Goal: Information Seeking & Learning: Learn about a topic

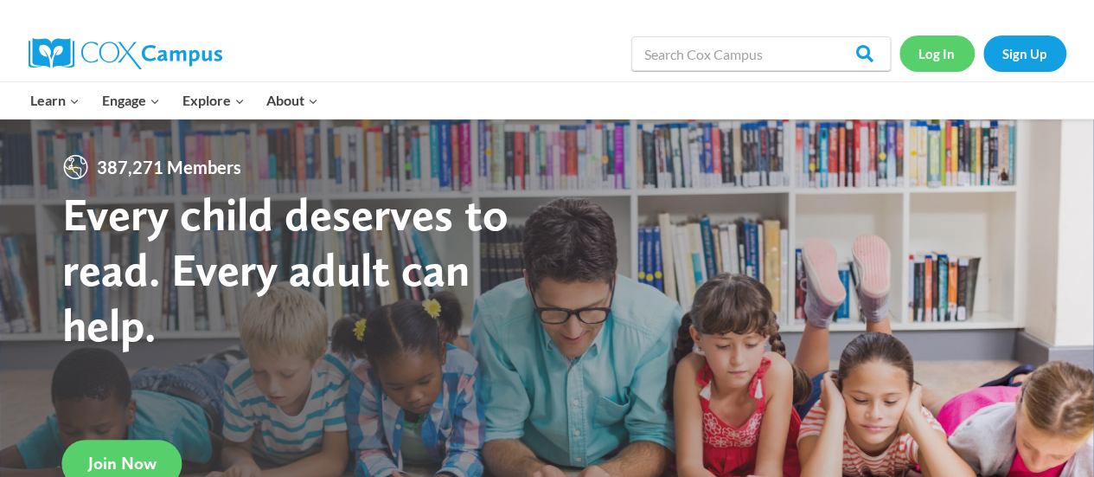
click at [945, 59] on link "Log In" at bounding box center [937, 52] width 75 height 35
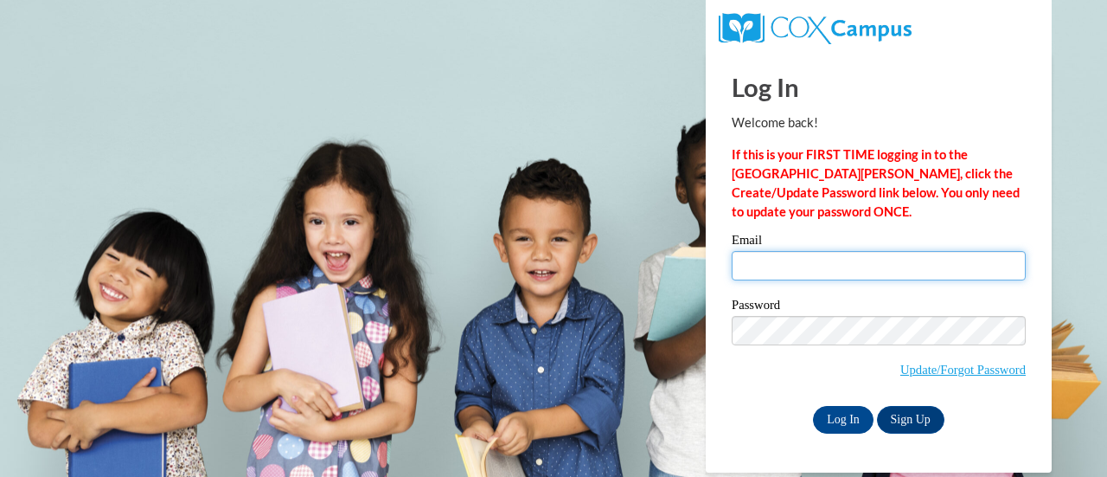
click at [842, 256] on input "Email" at bounding box center [879, 265] width 294 height 29
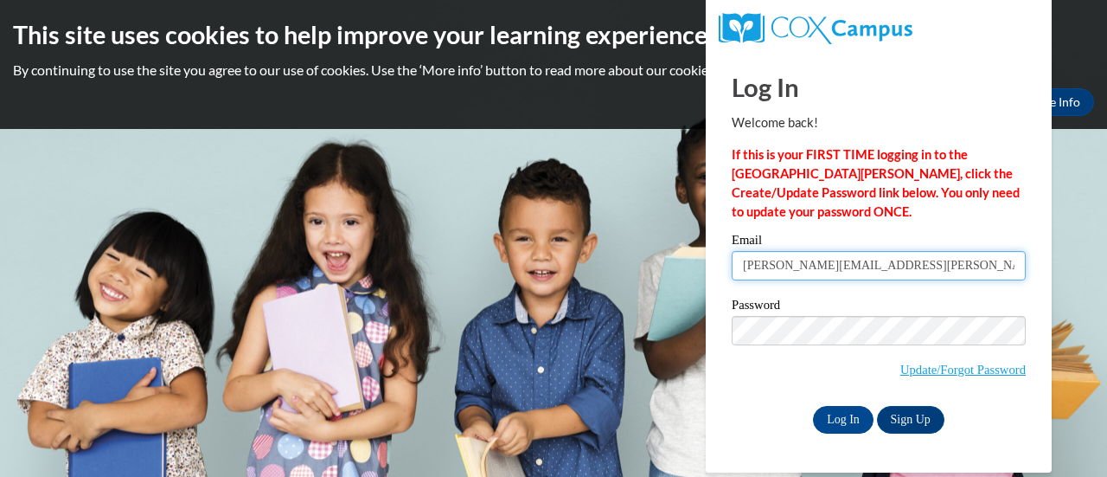
drag, startPoint x: 931, startPoint y: 266, endPoint x: 443, endPoint y: 266, distance: 487.8
click at [443, 266] on body "This site uses cookies to help improve your learning experience. By continuing …" at bounding box center [553, 238] width 1107 height 477
type input "e048395@muscogee.k12.ga.us"
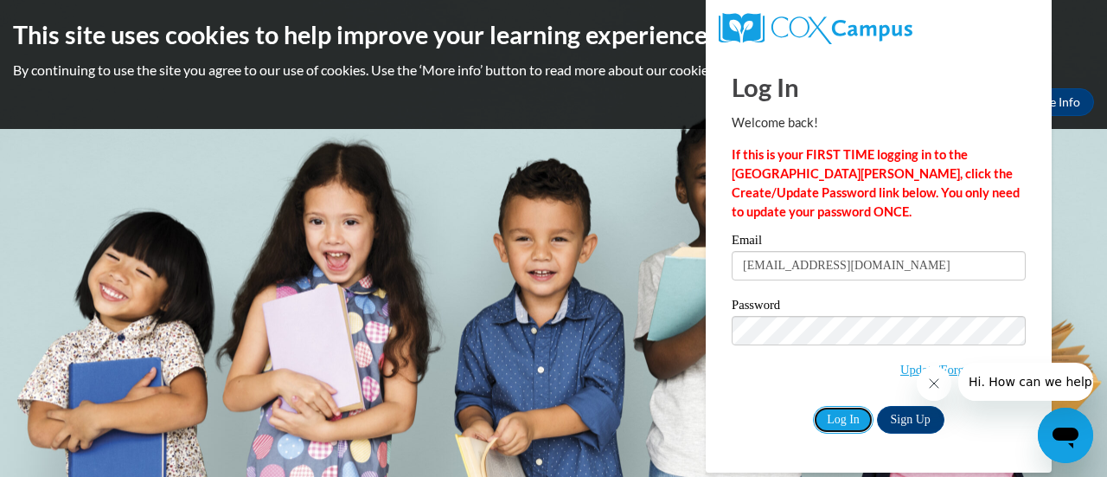
click at [845, 419] on input "Log In" at bounding box center [843, 420] width 61 height 28
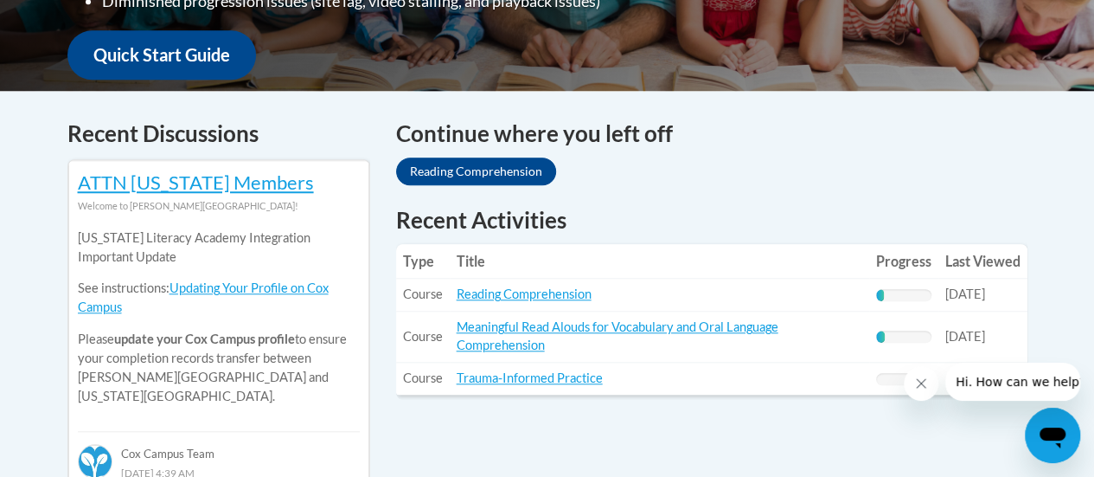
scroll to position [692, 0]
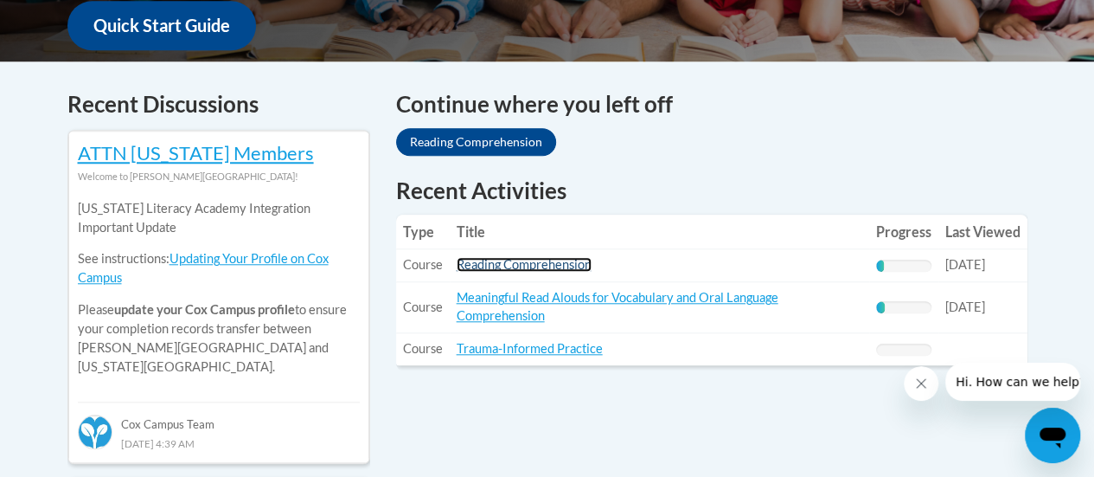
click at [509, 257] on link "Reading Comprehension" at bounding box center [524, 264] width 135 height 15
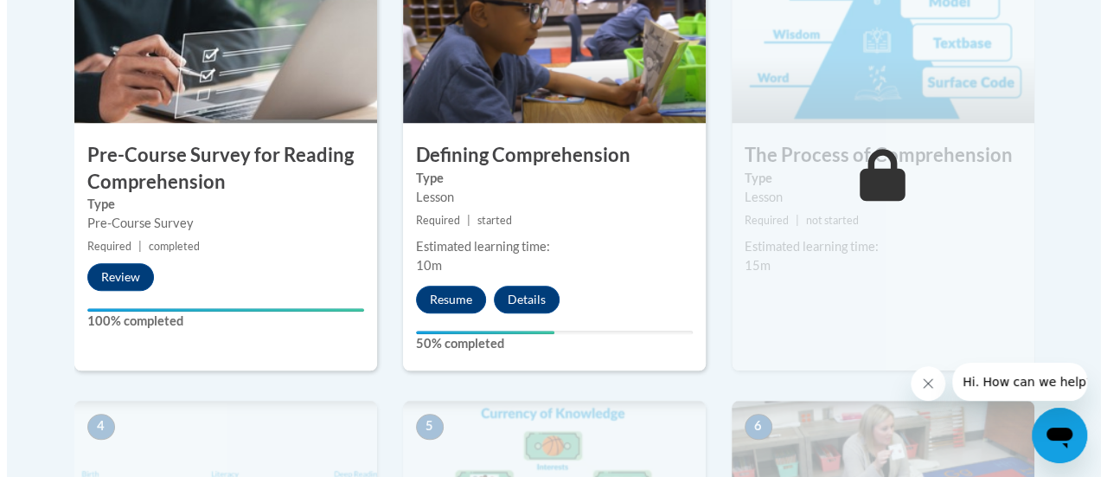
scroll to position [605, 0]
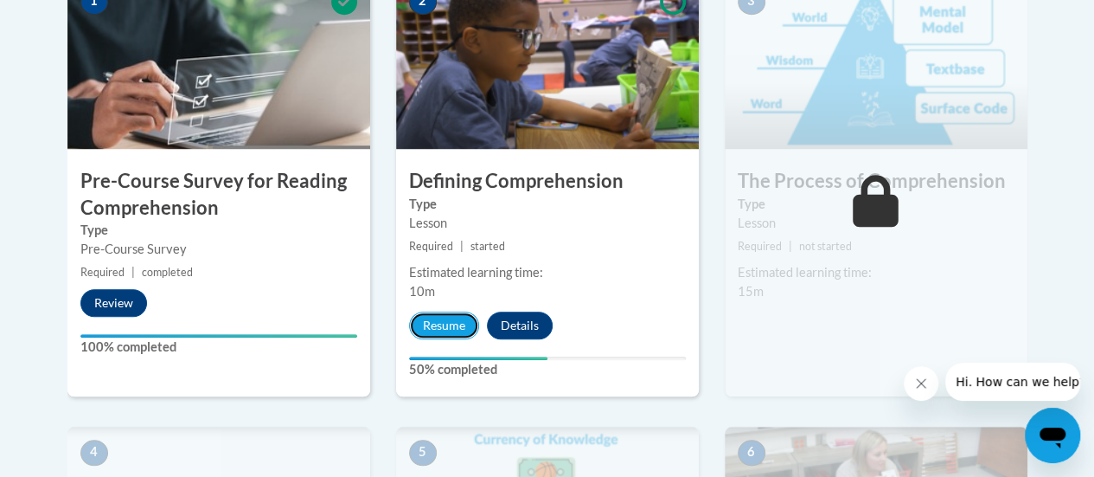
click at [432, 314] on button "Resume" at bounding box center [444, 325] width 70 height 28
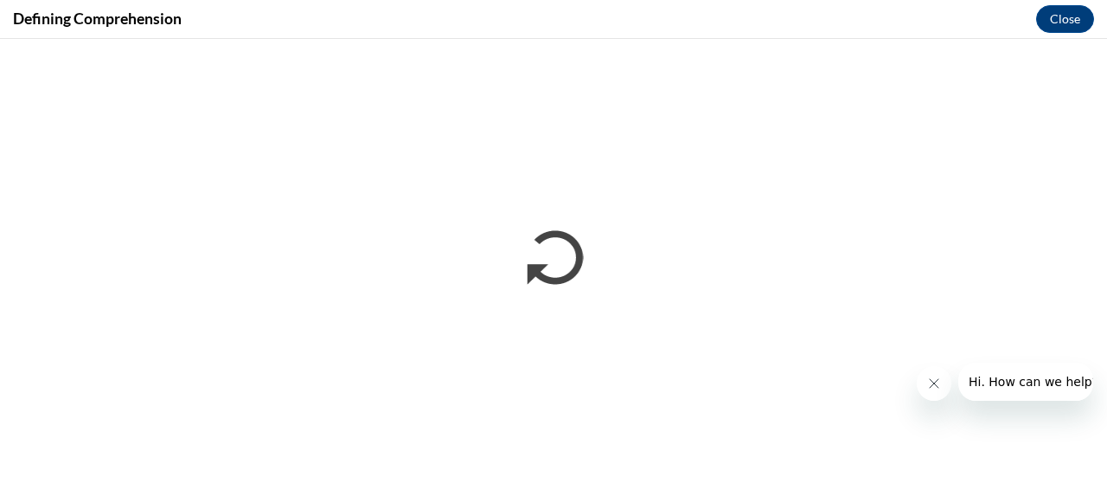
scroll to position [0, 0]
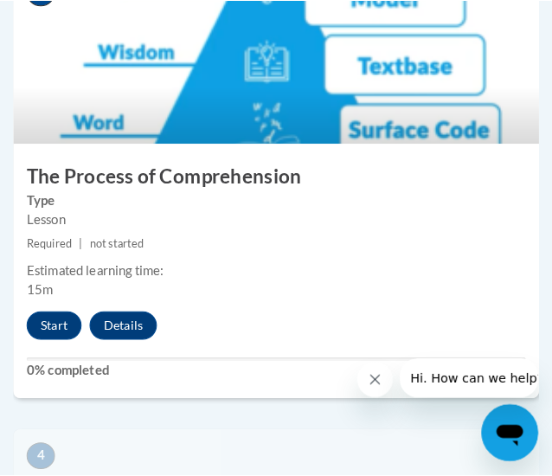
scroll to position [1557, 0]
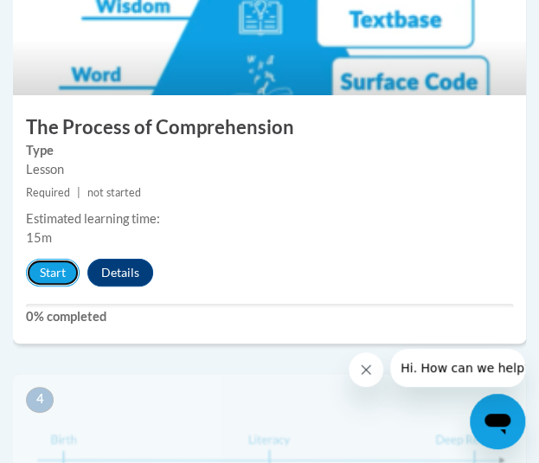
click at [43, 260] on button "Start" at bounding box center [53, 273] width 54 height 28
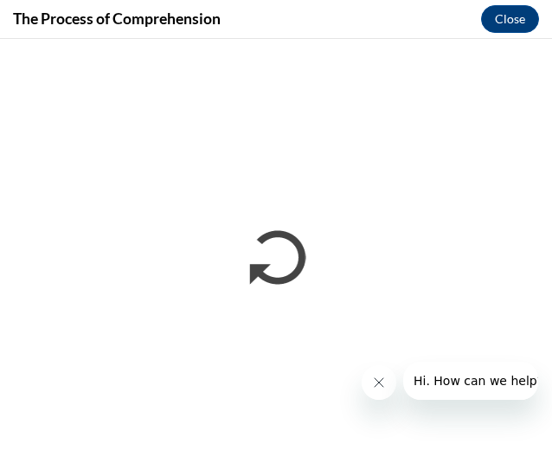
scroll to position [0, 0]
click at [380, 380] on icon "Close message from company" at bounding box center [378, 382] width 9 height 9
